Goal: Check status: Check status

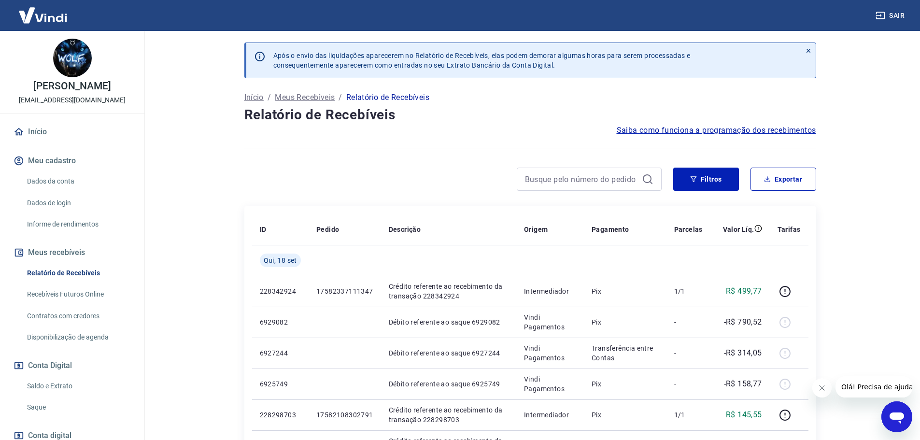
click at [63, 387] on link "Saldo e Extrato" at bounding box center [78, 386] width 110 height 20
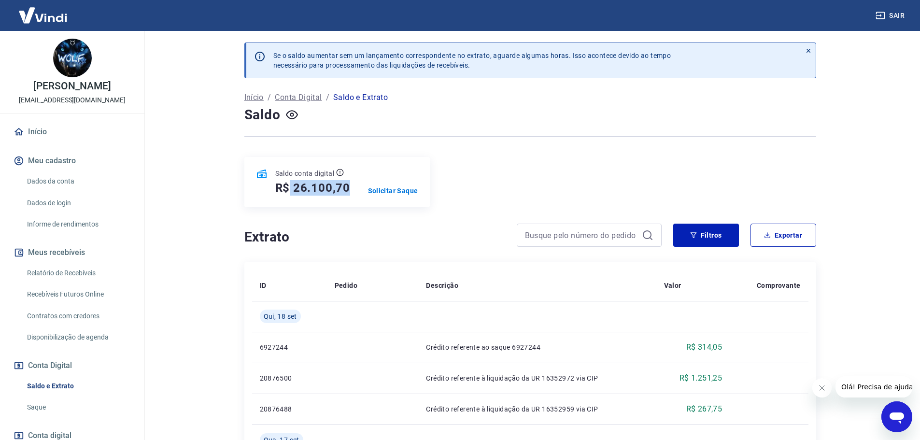
drag, startPoint x: 288, startPoint y: 186, endPoint x: 351, endPoint y: 189, distance: 62.8
click at [351, 189] on div "Saldo conta digital R$ 26.100,70 Solicitar Saque" at bounding box center [336, 182] width 185 height 50
